Goal: Task Accomplishment & Management: Manage account settings

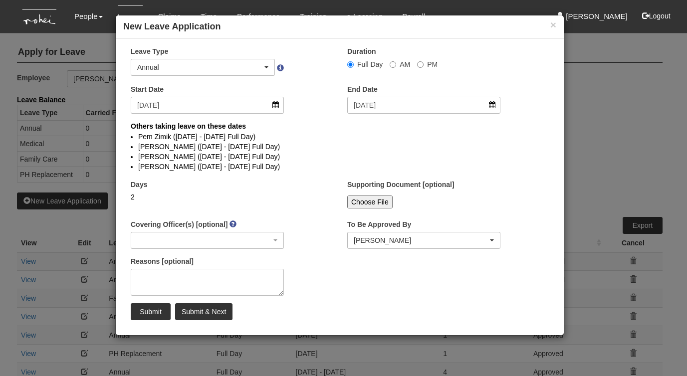
select select "50"
select select
click at [553, 26] on button "×" at bounding box center [553, 24] width 6 height 10
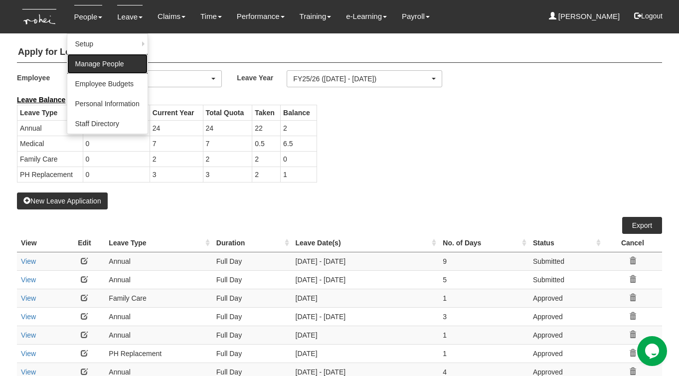
click at [92, 59] on link "Manage People" at bounding box center [107, 64] width 80 height 20
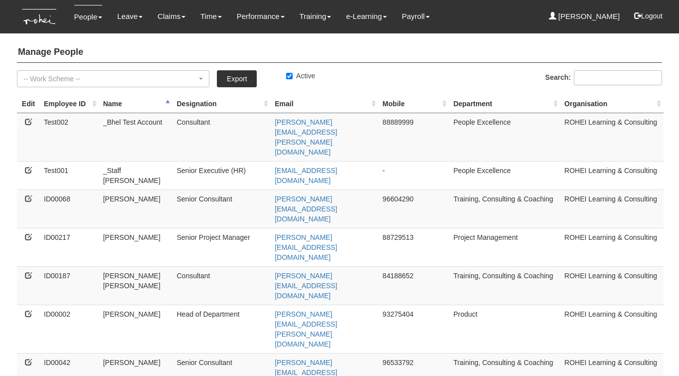
select select "50"
click at [586, 78] on input "Search:" at bounding box center [618, 77] width 88 height 15
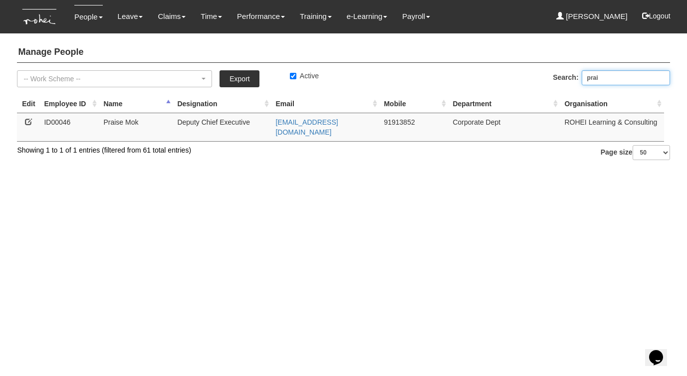
type input "prai"
click at [29, 122] on icon at bounding box center [28, 121] width 7 height 7
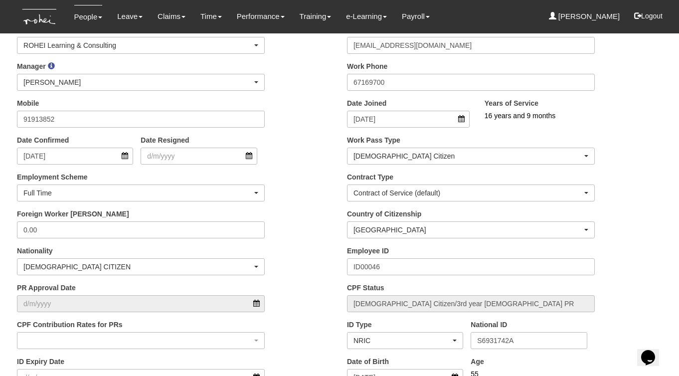
scroll to position [182, 0]
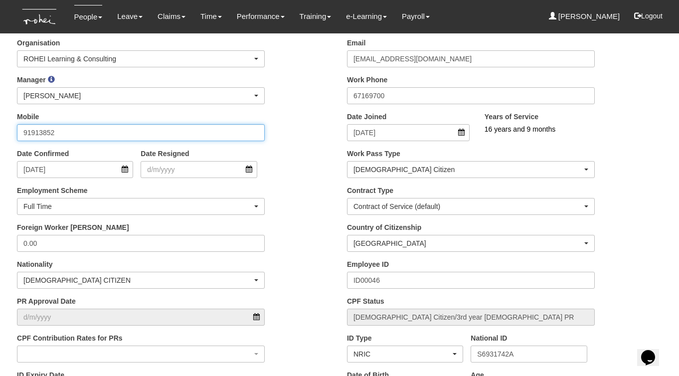
click at [35, 129] on input "91913852" at bounding box center [141, 132] width 248 height 17
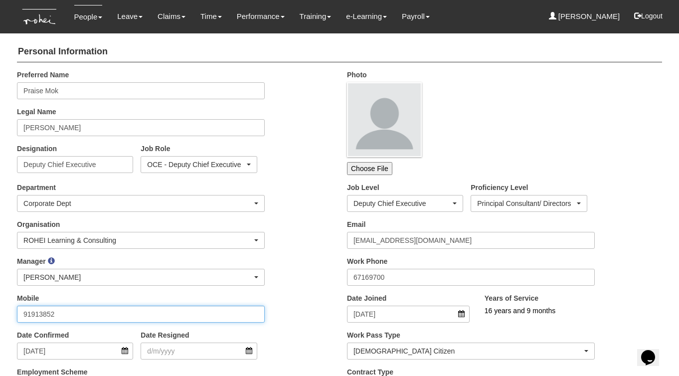
scroll to position [0, 0]
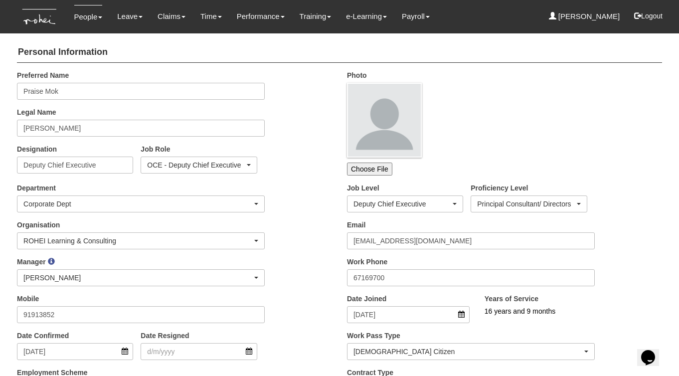
click at [328, 235] on div "Organisation ROHEI Learning & Consulting ROHEI Learning & Consulting" at bounding box center [174, 238] width 330 height 37
